Goal: Task Accomplishment & Management: Complete application form

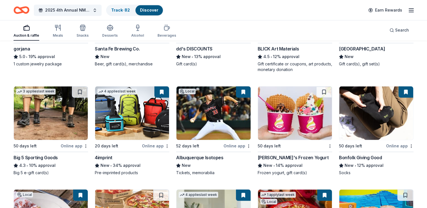
scroll to position [892, 0]
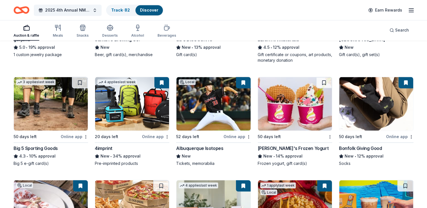
click at [32, 146] on div "Big 5 Sporting Goods" at bounding box center [36, 148] width 44 height 7
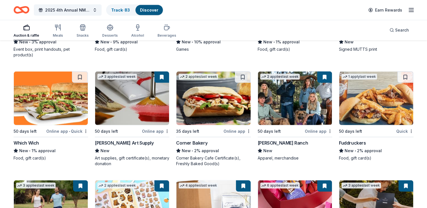
scroll to position [1221, 0]
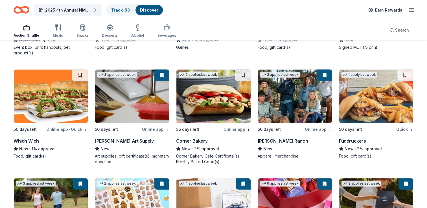
click at [28, 141] on div "Which Wich" at bounding box center [26, 141] width 25 height 7
click at [209, 96] on img at bounding box center [213, 97] width 74 height 54
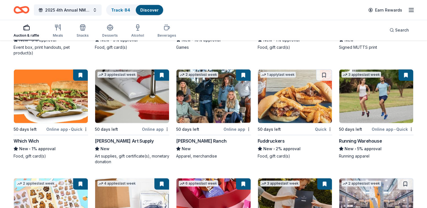
click at [277, 96] on img at bounding box center [295, 97] width 74 height 54
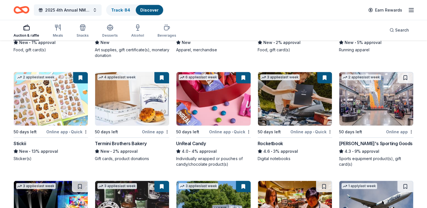
scroll to position [1331, 0]
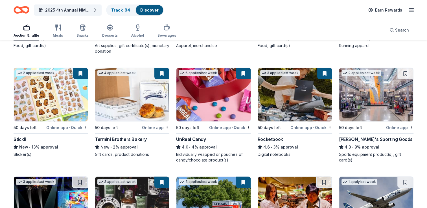
click at [364, 112] on img at bounding box center [376, 95] width 74 height 54
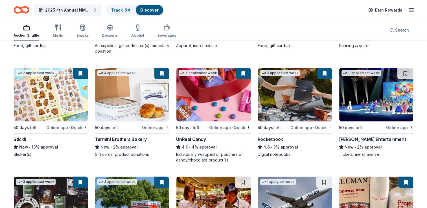
click at [361, 114] on img at bounding box center [376, 95] width 74 height 54
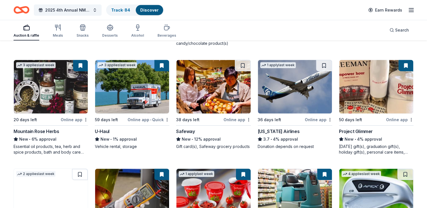
scroll to position [1435, 0]
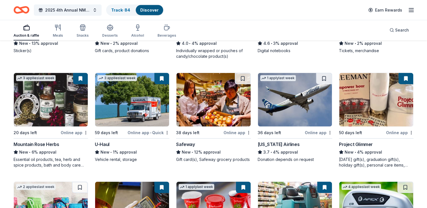
click at [195, 130] on div "38 days left" at bounding box center [187, 132] width 23 height 7
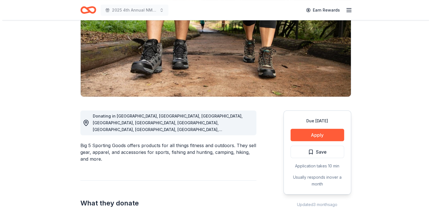
scroll to position [81, 0]
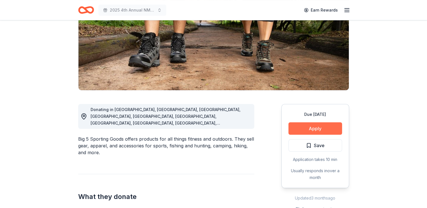
click at [316, 131] on button "Apply" at bounding box center [315, 128] width 54 height 12
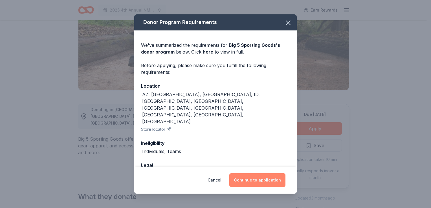
click at [251, 184] on button "Continue to application" at bounding box center [257, 180] width 56 height 14
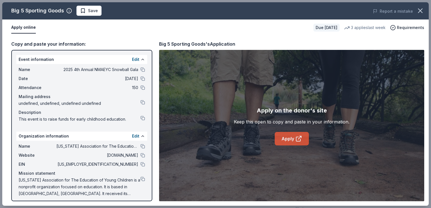
click at [285, 142] on link "Apply" at bounding box center [292, 139] width 34 height 14
click at [89, 11] on span "Save" at bounding box center [93, 10] width 10 height 7
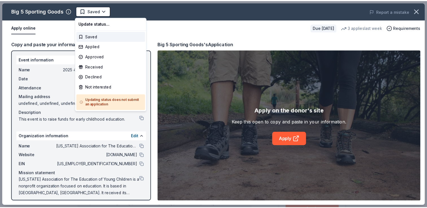
scroll to position [0, 0]
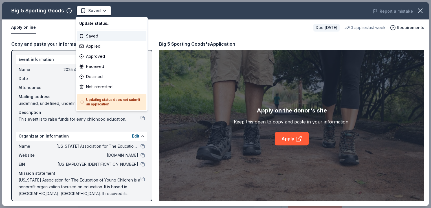
click at [89, 11] on html "2025 4th Annual NMAEYC Snowball Gala Saved Apply Due in 50 days Share Big 5 Spo…" at bounding box center [215, 104] width 431 height 208
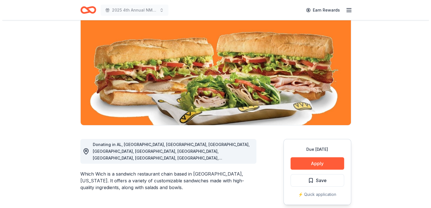
scroll to position [80, 0]
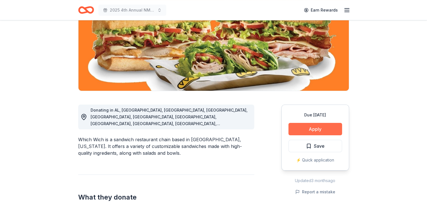
click at [310, 126] on button "Apply" at bounding box center [315, 129] width 54 height 12
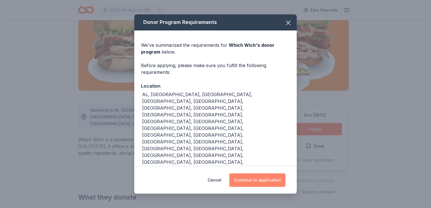
click at [260, 173] on button "Continue to application" at bounding box center [257, 180] width 56 height 14
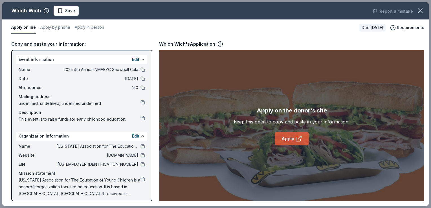
click at [293, 140] on link "Apply" at bounding box center [292, 139] width 34 height 14
click at [71, 11] on span "Save" at bounding box center [70, 10] width 10 height 7
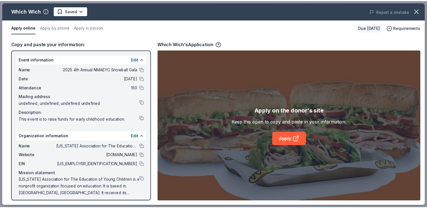
scroll to position [0, 0]
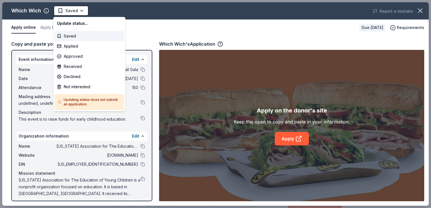
click at [71, 11] on html "2025 4th Annual NMAEYC Snowball Gala Saved Apply Due in 50 days Share Which Wic…" at bounding box center [215, 104] width 431 height 208
click at [69, 45] on div "Applied" at bounding box center [89, 46] width 69 height 10
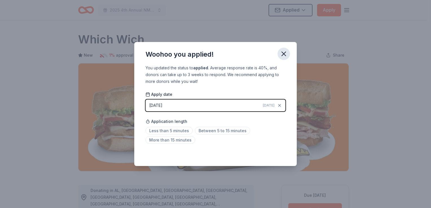
click at [284, 53] on icon "button" at bounding box center [284, 54] width 4 height 4
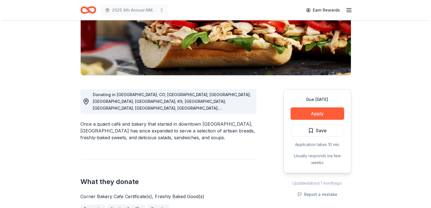
scroll to position [105, 0]
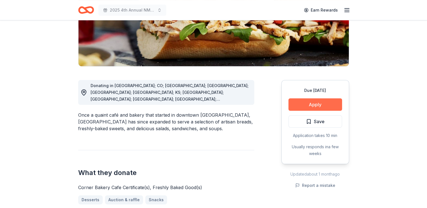
click at [307, 101] on button "Apply" at bounding box center [315, 104] width 54 height 12
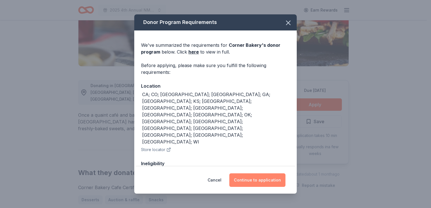
click at [254, 175] on button "Continue to application" at bounding box center [257, 180] width 56 height 14
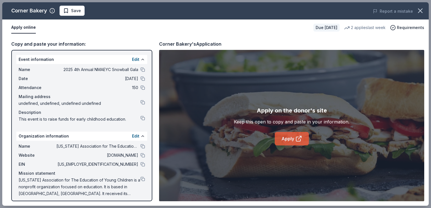
click at [288, 137] on link "Apply" at bounding box center [292, 139] width 34 height 14
click at [74, 8] on span "Save" at bounding box center [76, 10] width 10 height 7
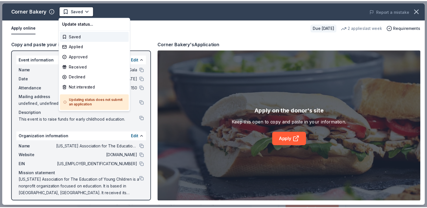
scroll to position [0, 0]
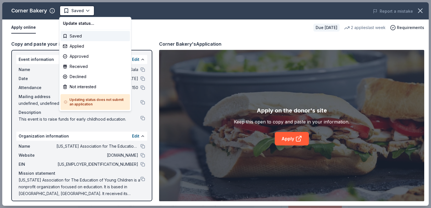
click at [74, 8] on html "2025 4th Annual NMAEYC Snowball Gala Saved Apply Due in 35 days Share Corner Ba…" at bounding box center [215, 104] width 431 height 208
click at [72, 85] on div "Not interested" at bounding box center [95, 87] width 69 height 10
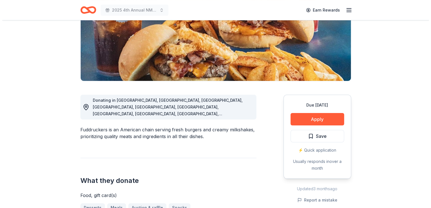
scroll to position [97, 0]
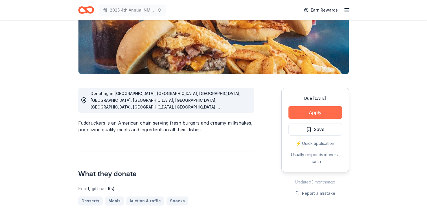
click at [306, 109] on button "Apply" at bounding box center [315, 112] width 54 height 12
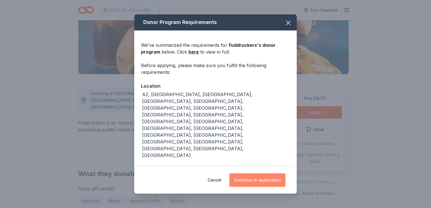
click at [250, 175] on button "Continue to application" at bounding box center [257, 180] width 56 height 14
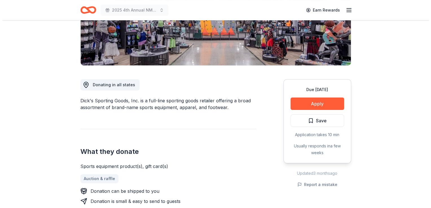
scroll to position [108, 0]
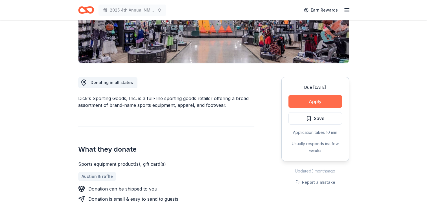
click at [306, 101] on button "Apply" at bounding box center [315, 101] width 54 height 12
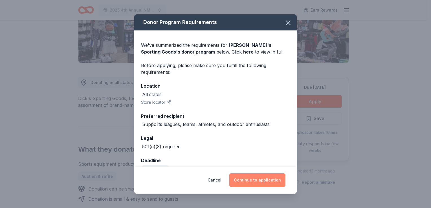
click at [244, 179] on button "Continue to application" at bounding box center [257, 180] width 56 height 14
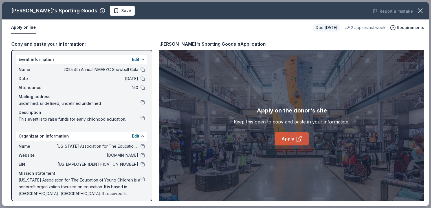
click at [293, 137] on link "Apply" at bounding box center [292, 139] width 34 height 14
click at [121, 12] on span "Save" at bounding box center [126, 10] width 10 height 7
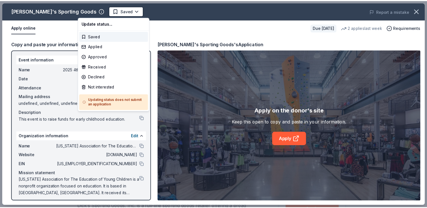
scroll to position [0, 0]
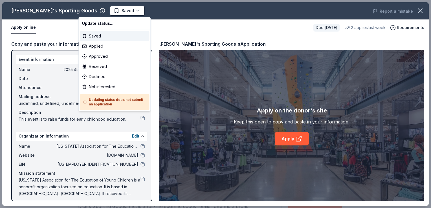
click at [96, 12] on html "2025 4th Annual NMAEYC Snowball Gala Saved Apply Due [DATE] Share Dick's Sporti…" at bounding box center [215, 104] width 431 height 208
click at [97, 87] on div "Not interested" at bounding box center [114, 87] width 69 height 10
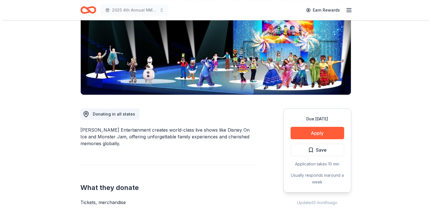
scroll to position [86, 0]
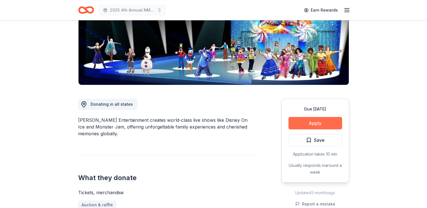
click at [309, 125] on button "Apply" at bounding box center [315, 123] width 54 height 12
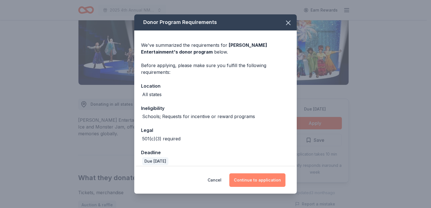
click at [263, 180] on button "Continue to application" at bounding box center [257, 180] width 56 height 14
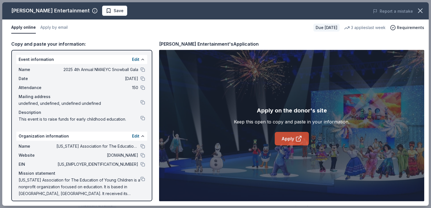
click at [291, 140] on link "Apply" at bounding box center [292, 139] width 34 height 14
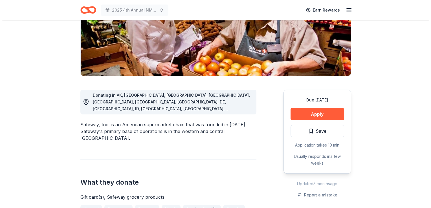
scroll to position [96, 0]
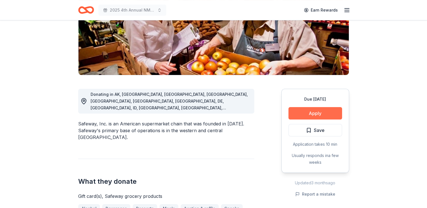
click at [309, 113] on button "Apply" at bounding box center [315, 113] width 54 height 12
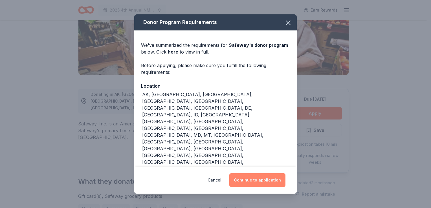
click at [254, 180] on button "Continue to application" at bounding box center [257, 180] width 56 height 14
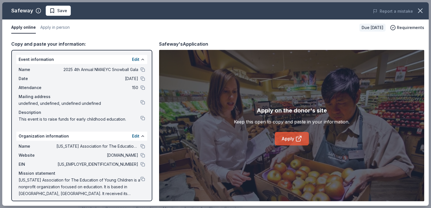
click at [292, 138] on link "Apply" at bounding box center [292, 139] width 34 height 14
click at [67, 10] on button "Save" at bounding box center [58, 11] width 25 height 10
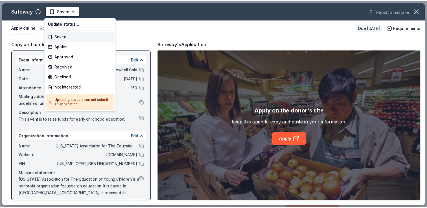
scroll to position [0, 0]
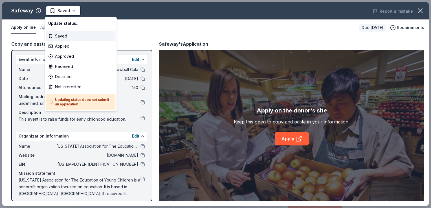
click at [67, 10] on html "2025 4th Annual NMAEYC Snowball Gala Saved Apply Due [DATE] Share Safeway New 1…" at bounding box center [215, 104] width 431 height 208
click at [63, 43] on div "Applied" at bounding box center [80, 46] width 69 height 10
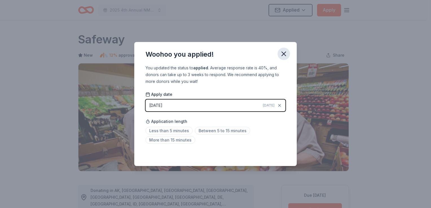
click at [284, 55] on icon "button" at bounding box center [284, 54] width 4 height 4
